Goal: Task Accomplishment & Management: Manage account settings

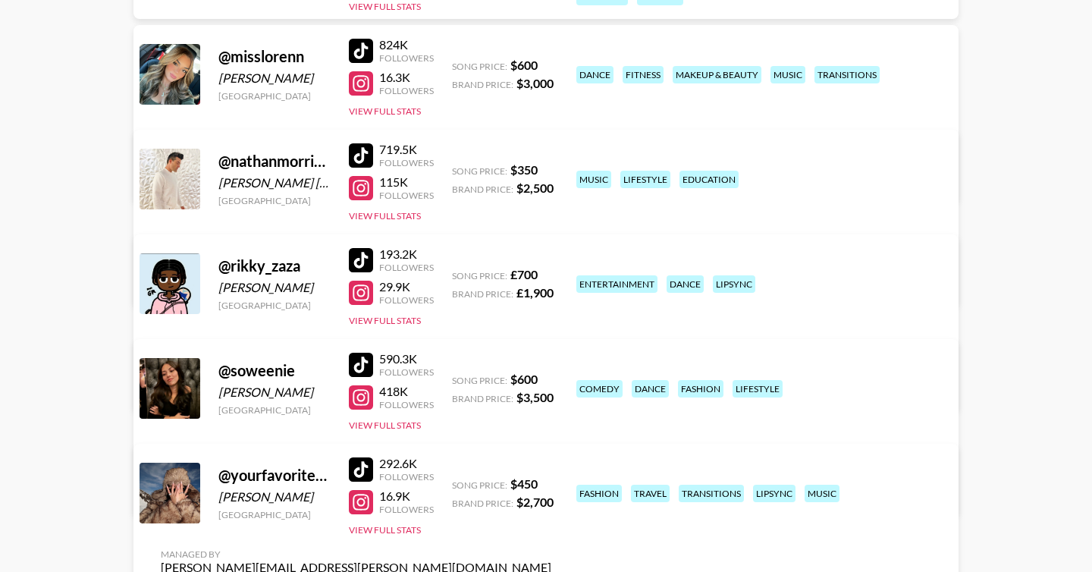
scroll to position [727, 0]
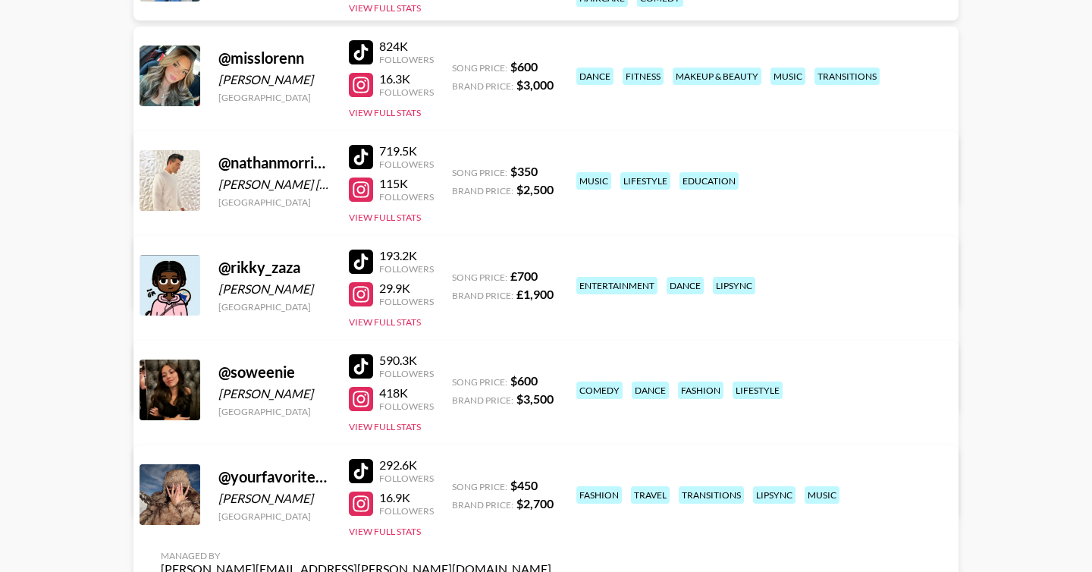
click at [551, 275] on link "View/Edit Details" at bounding box center [356, 282] width 391 height 15
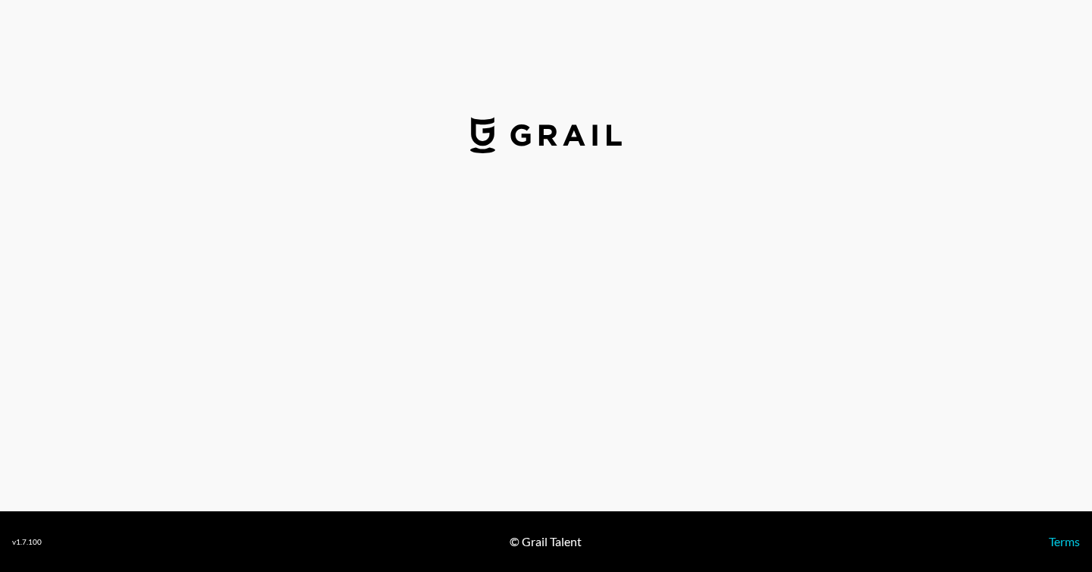
select select "USD"
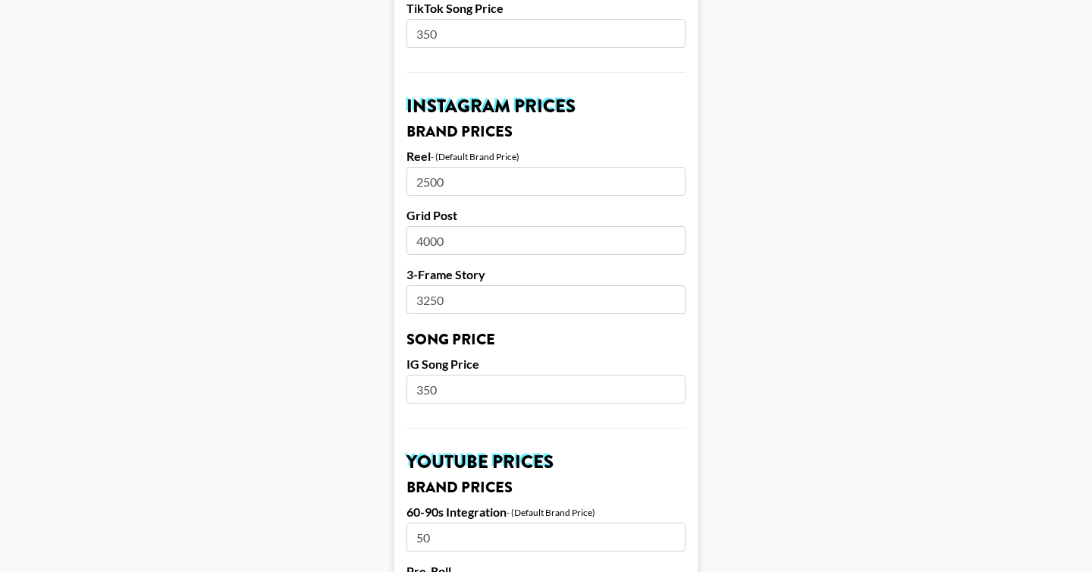
scroll to position [689, 0]
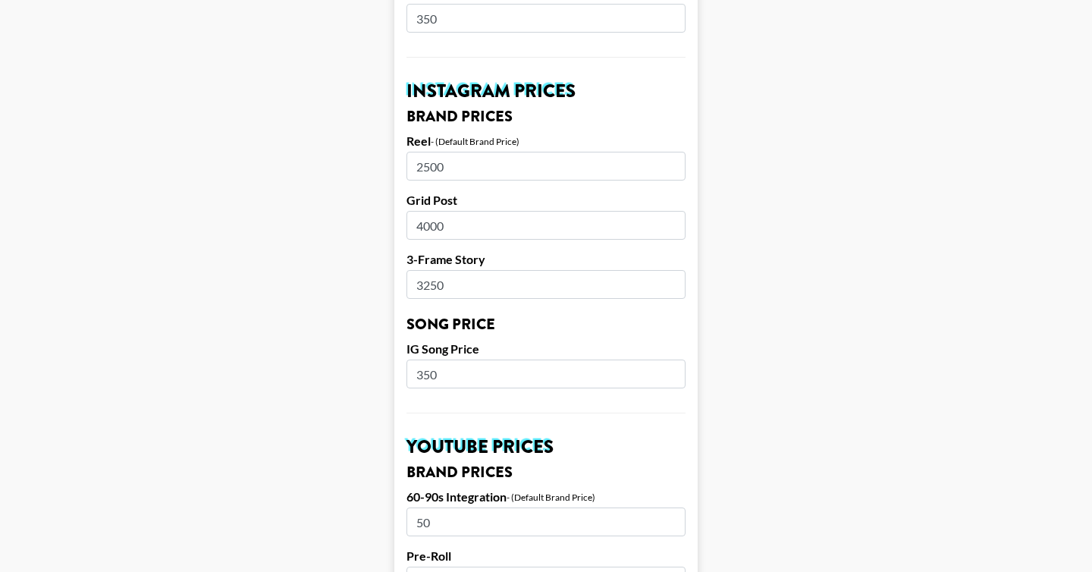
click at [425, 211] on input "4000" at bounding box center [545, 225] width 279 height 29
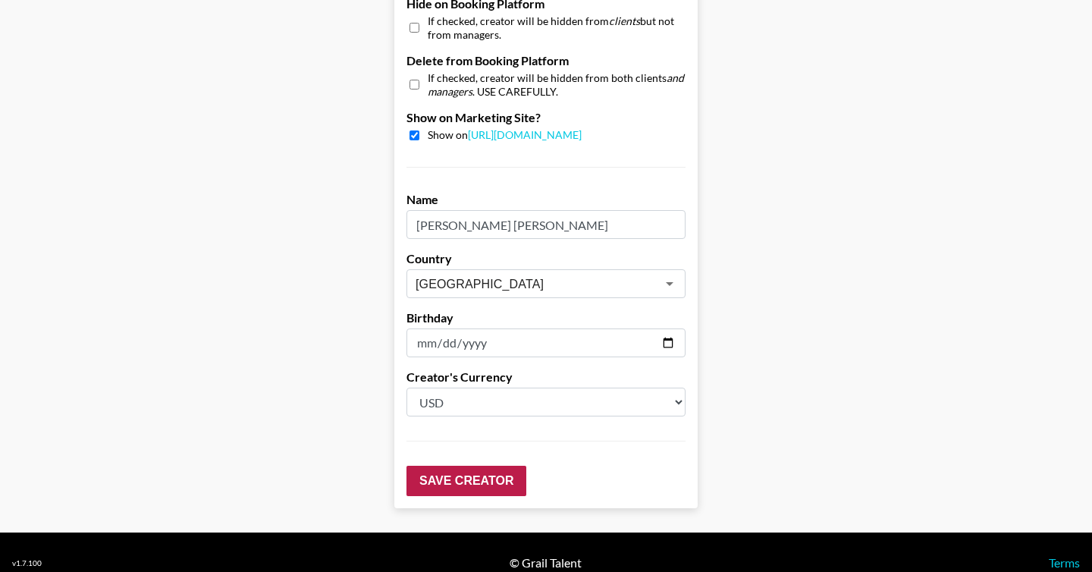
type input "2000"
click at [488, 466] on input "Save Creator" at bounding box center [466, 481] width 120 height 30
